Goal: Download file/media

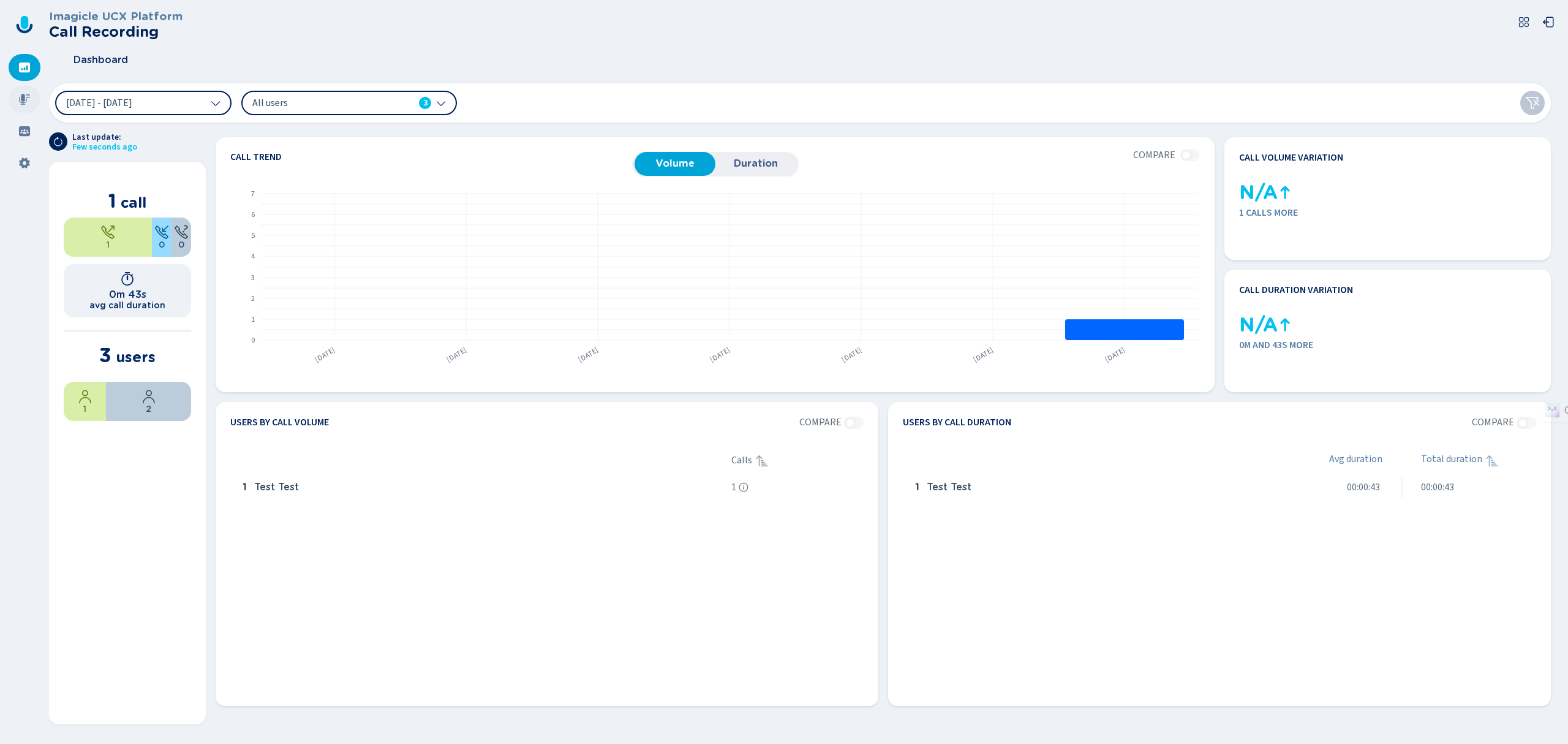
click at [28, 91] on div at bounding box center [24, 99] width 32 height 27
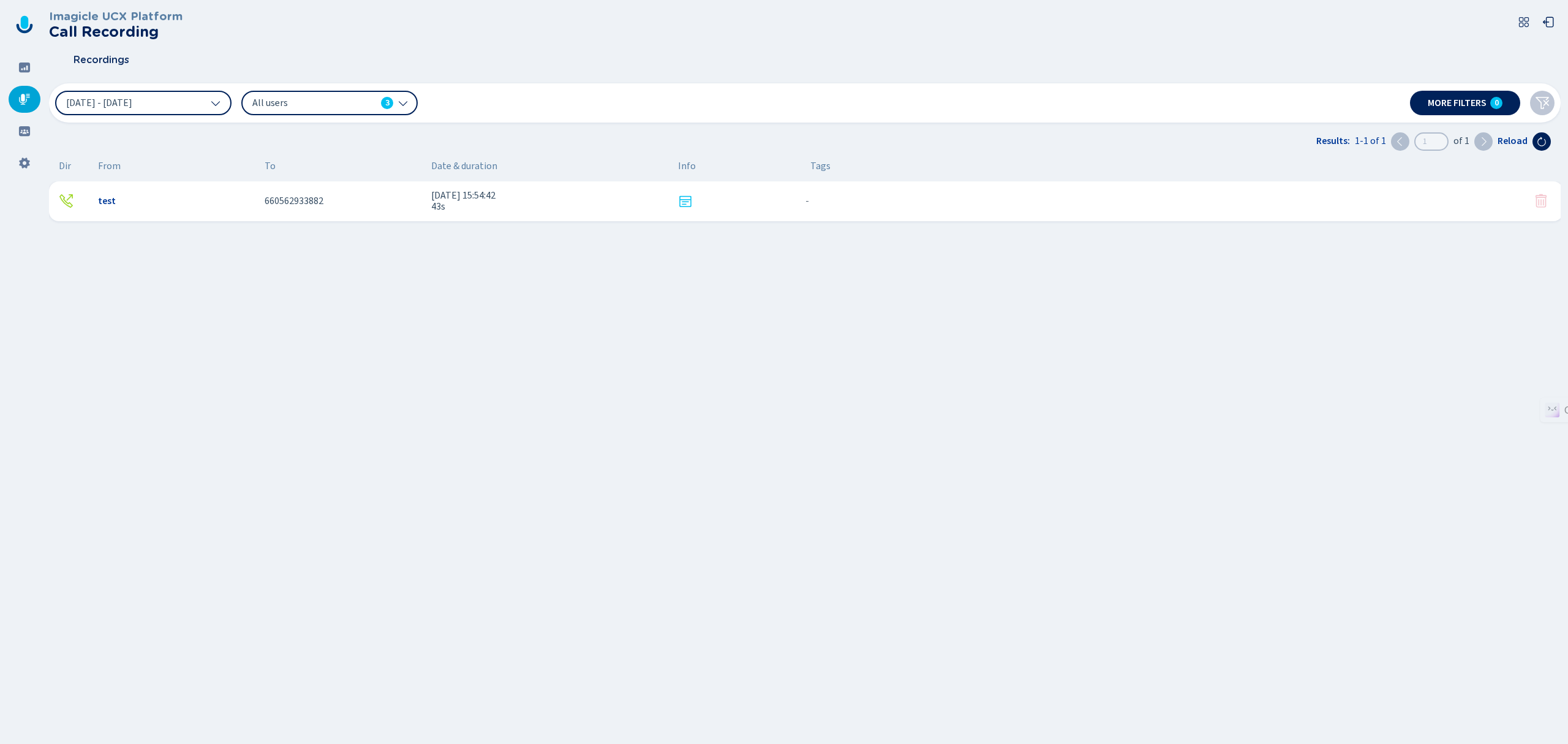
click at [256, 202] on div "test 660562933882 [DATE] 15:54:42 43s - {{hiddenTagsCount}} more" at bounding box center [806, 201] width 1514 height 40
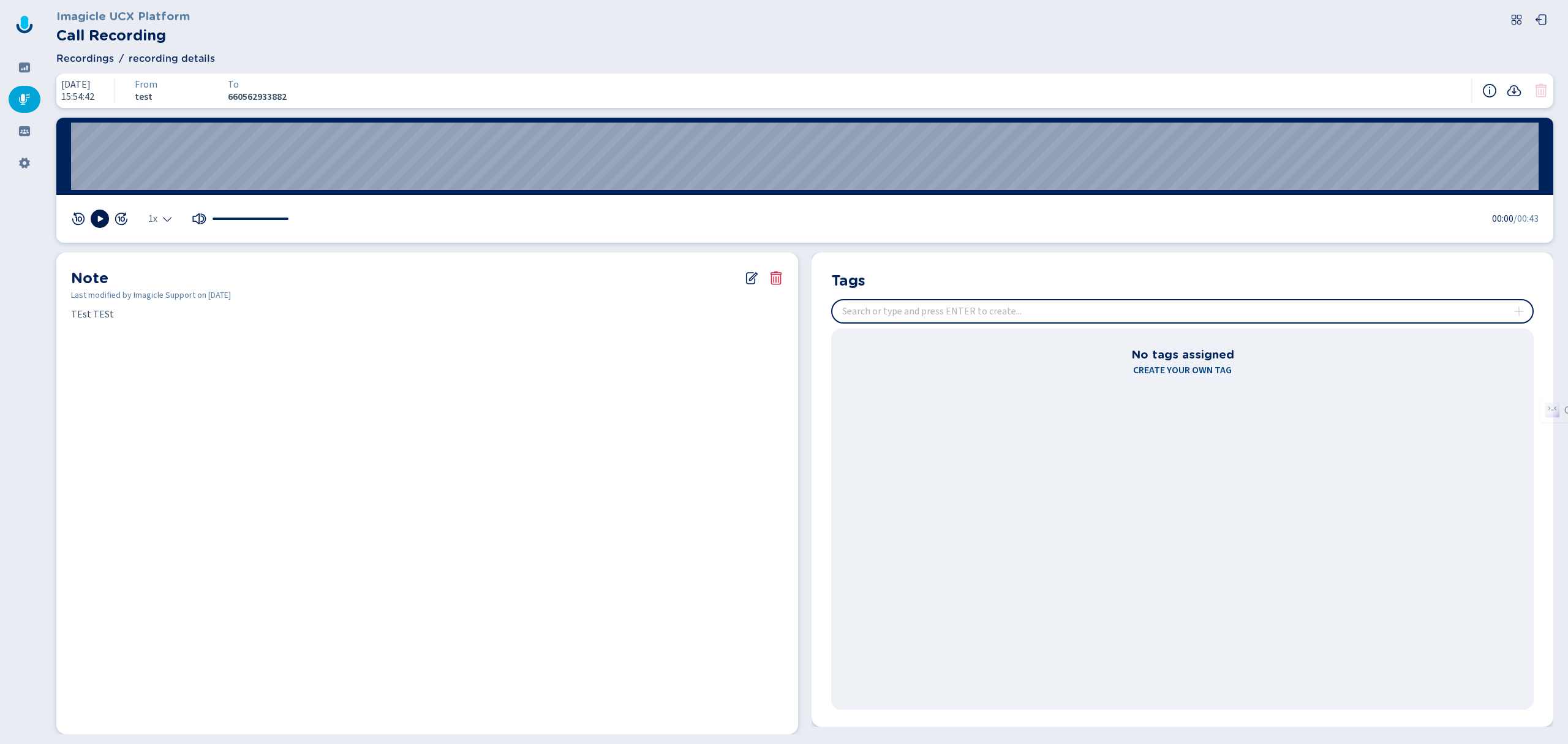
click at [95, 226] on button at bounding box center [99, 218] width 18 height 18
click at [1516, 86] on icon at bounding box center [1514, 91] width 14 height 11
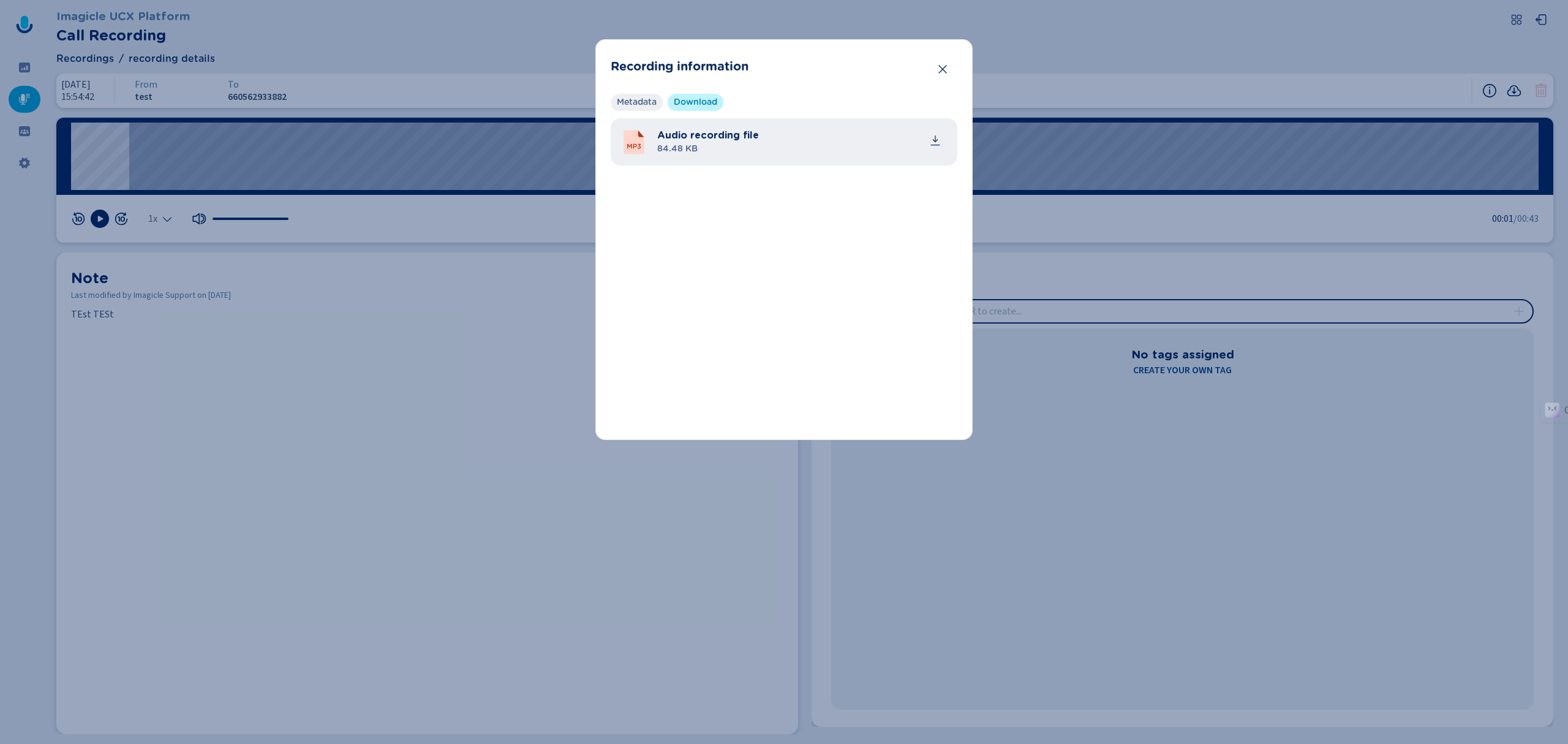
click at [629, 102] on span "Metadata" at bounding box center [637, 102] width 40 height 13
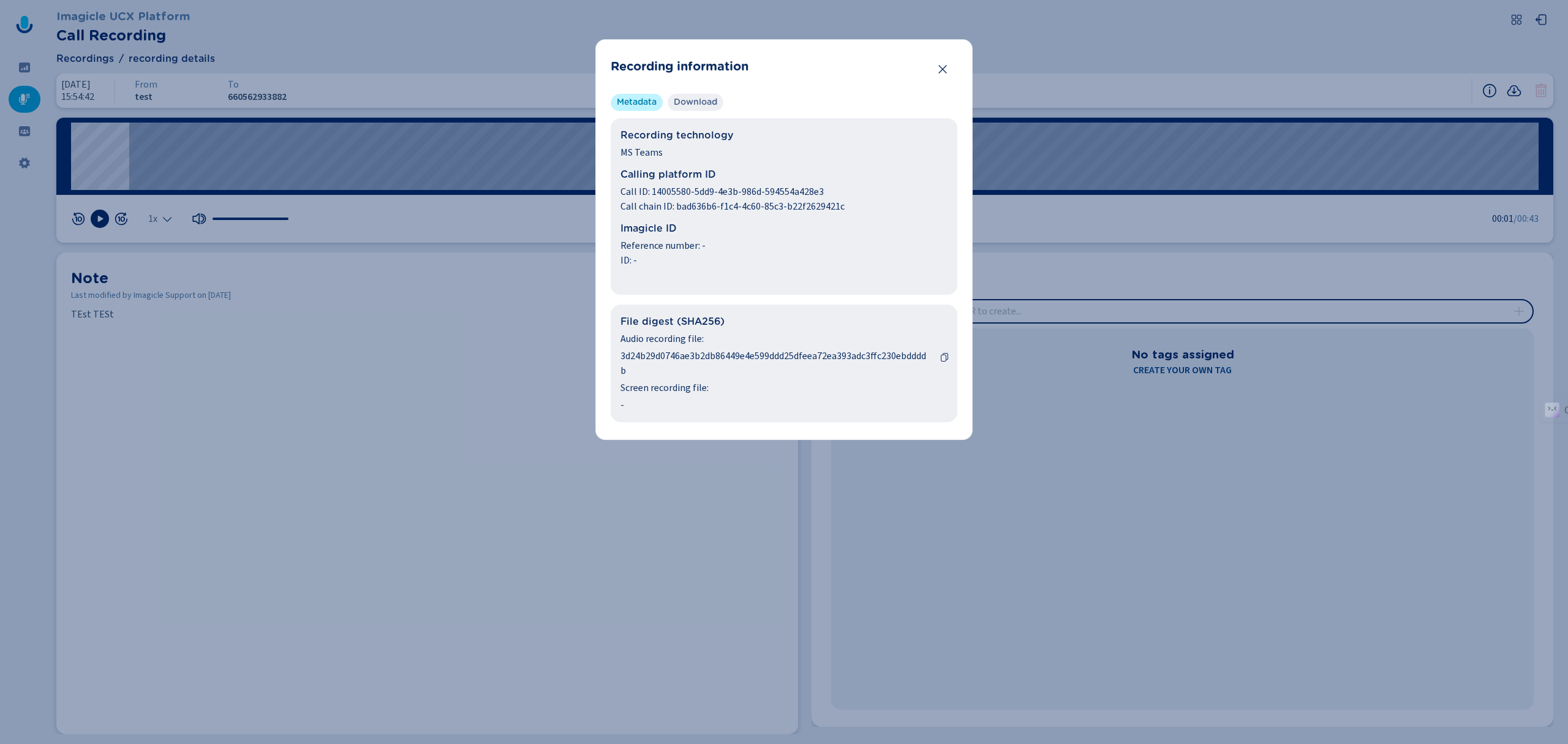
click at [704, 99] on span "Download" at bounding box center [695, 102] width 44 height 13
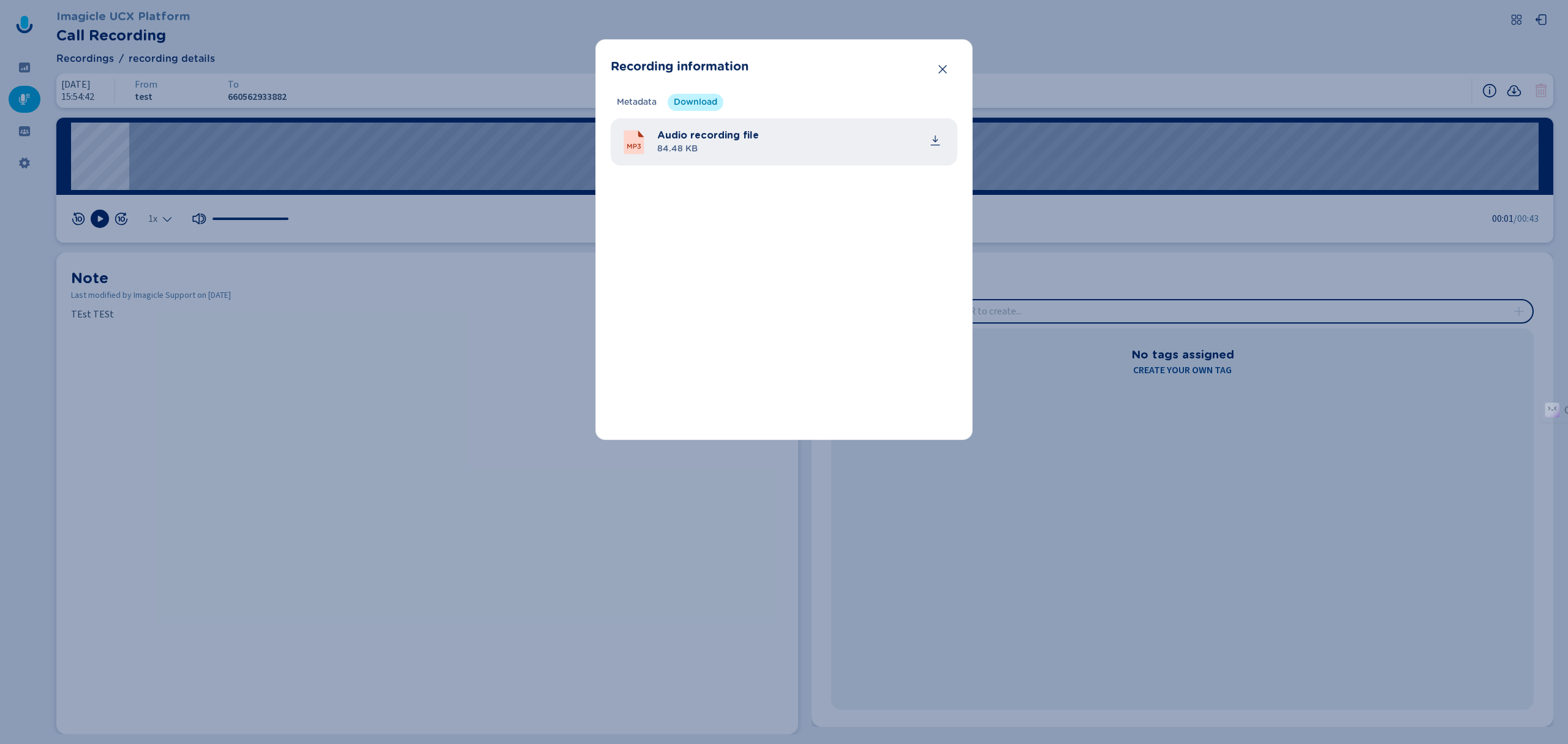
click at [947, 143] on div "Audio recording file 84.48 KB" at bounding box center [784, 142] width 346 height 47
click at [941, 140] on icon "common.download" at bounding box center [935, 141] width 13 height 13
click at [1110, 63] on div "Recording information Metadata Download Recording technology MS Teams Calling p…" at bounding box center [784, 372] width 1568 height 744
click at [946, 66] on icon "Close" at bounding box center [942, 70] width 13 height 13
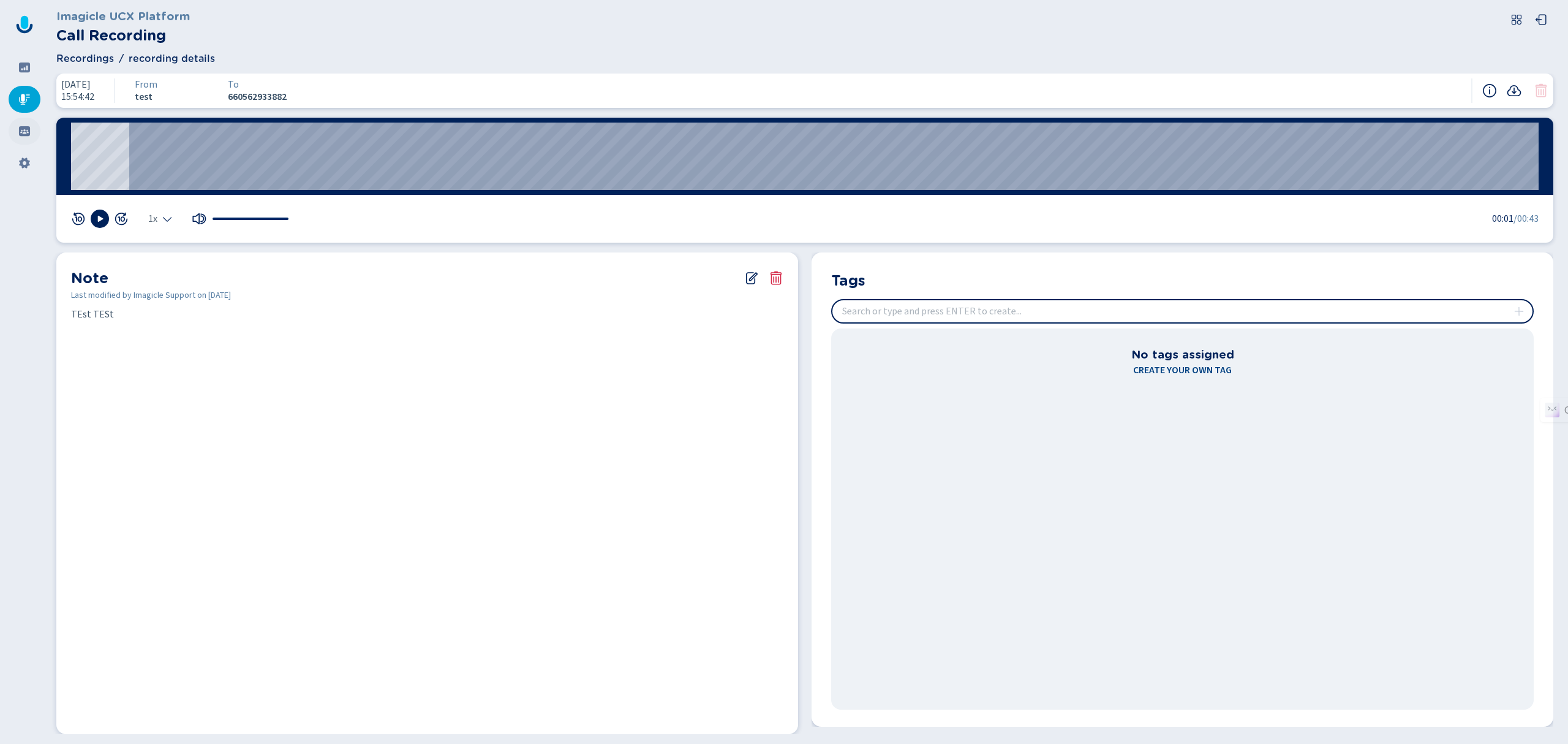
click at [23, 121] on div at bounding box center [24, 131] width 32 height 27
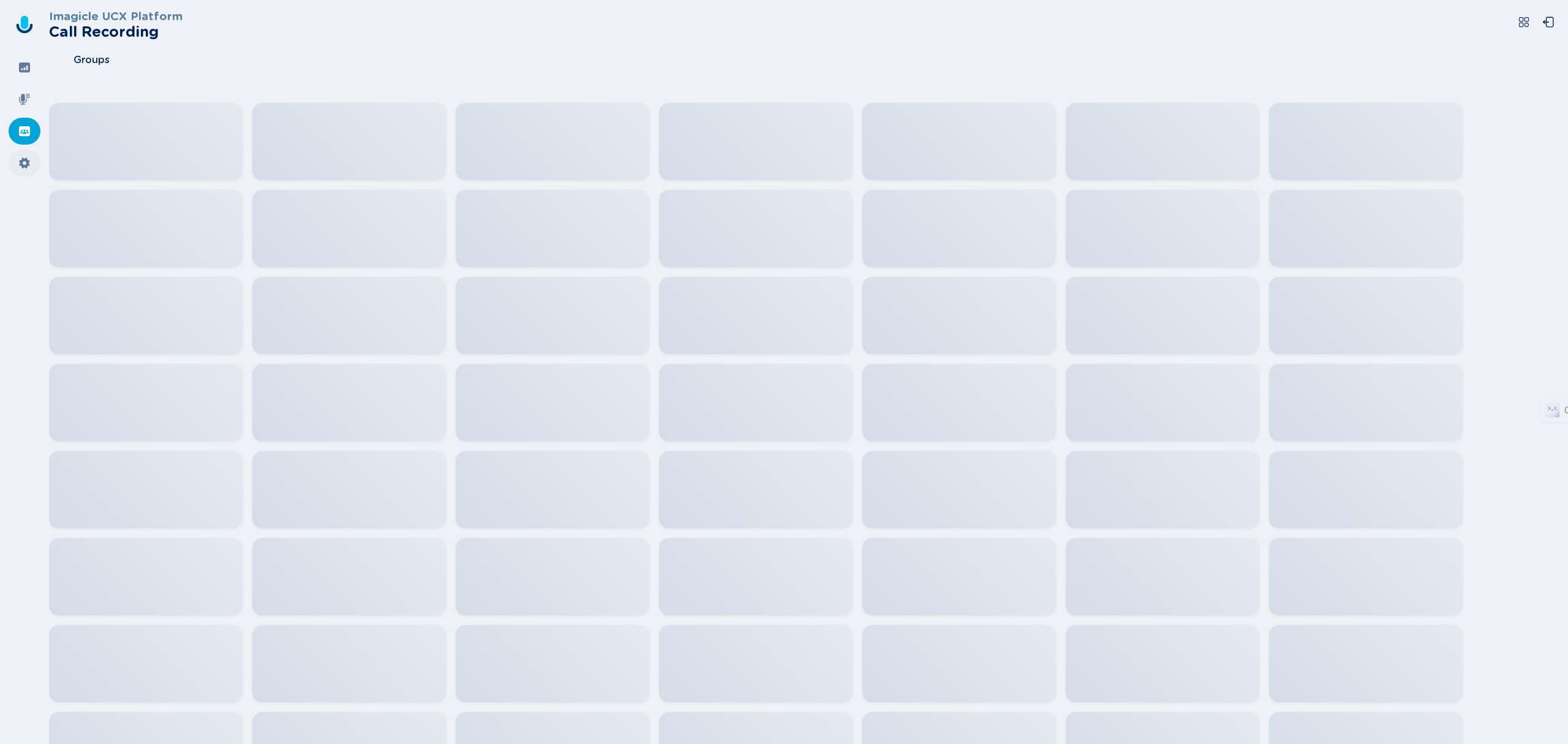
click at [21, 153] on div at bounding box center [24, 163] width 32 height 27
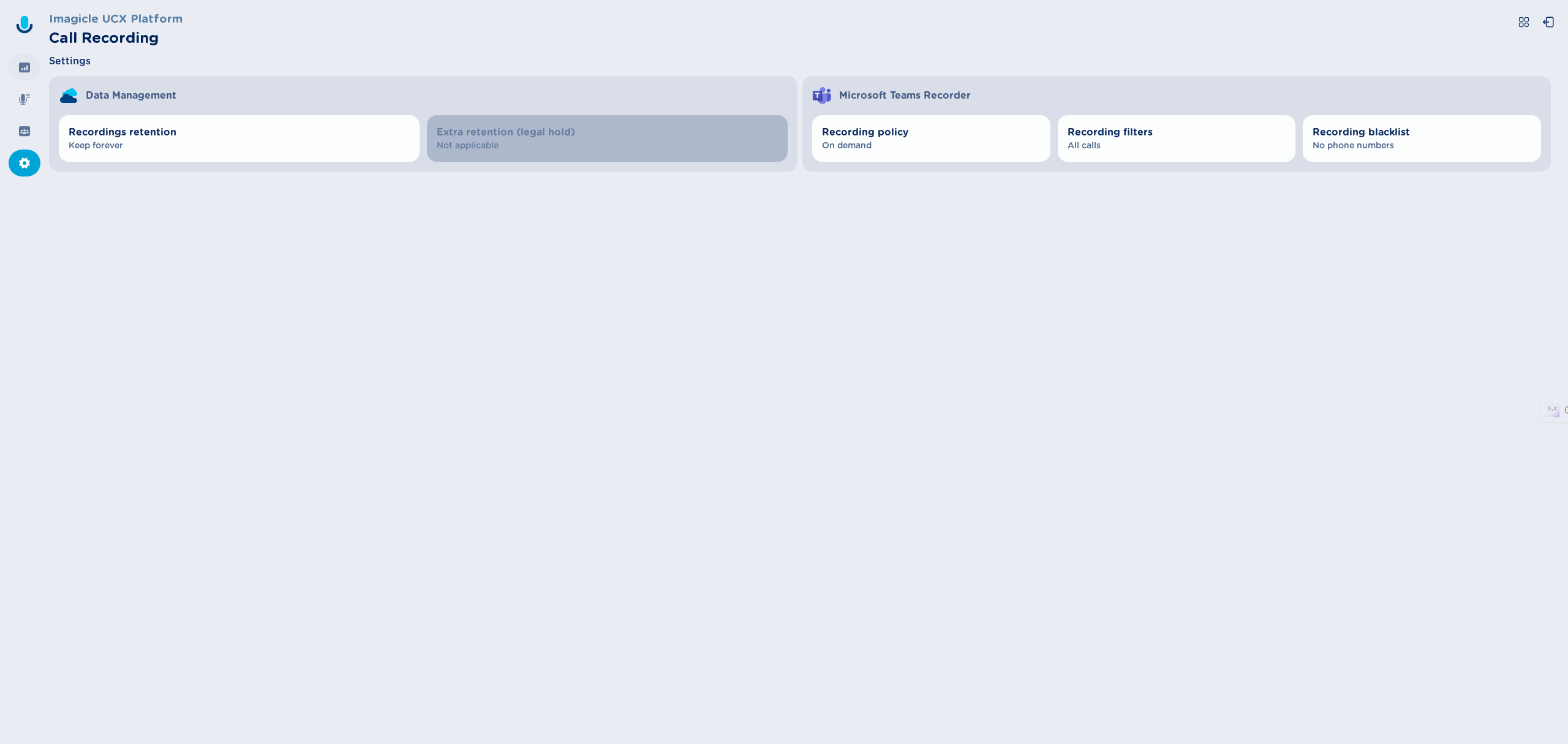
click at [28, 71] on icon at bounding box center [24, 67] width 11 height 10
